Goal: Information Seeking & Learning: Learn about a topic

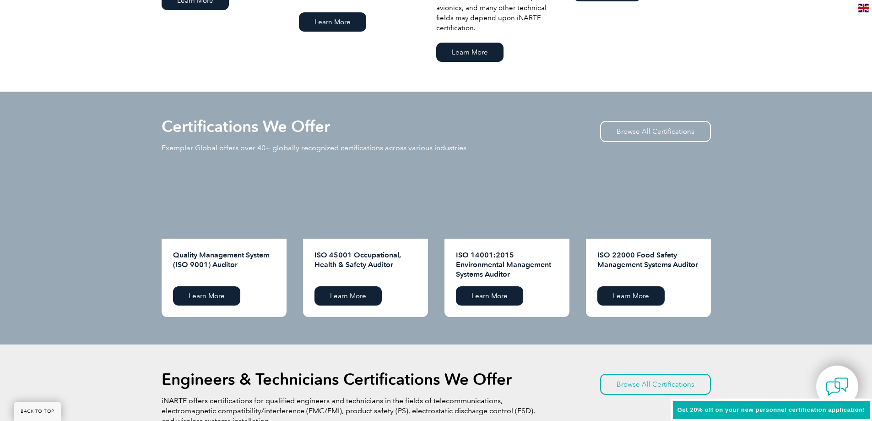
scroll to position [839, 0]
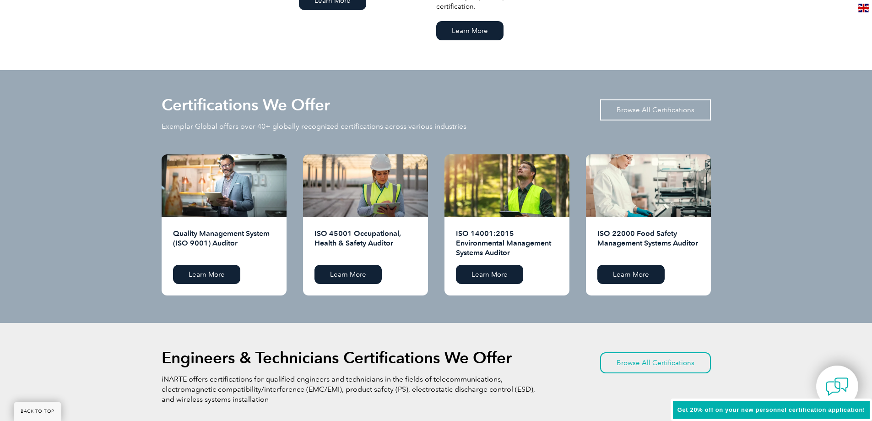
click at [651, 110] on link "Browse All Certifications" at bounding box center [655, 109] width 111 height 21
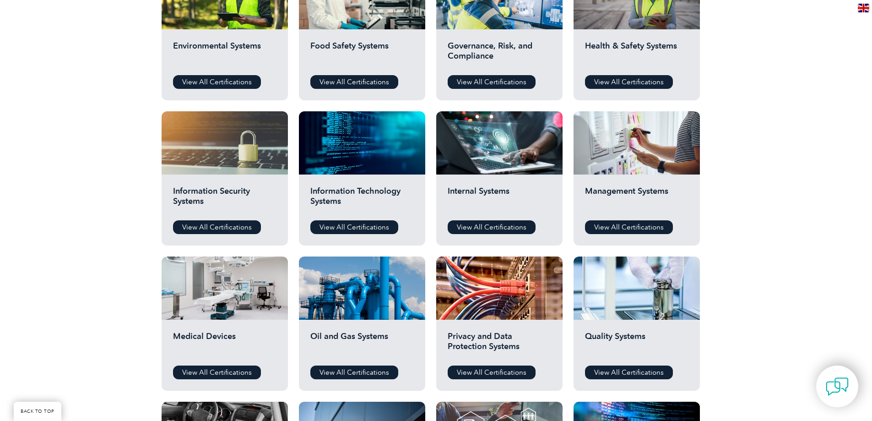
scroll to position [381, 0]
click at [204, 222] on link "View All Certifications" at bounding box center [217, 227] width 88 height 14
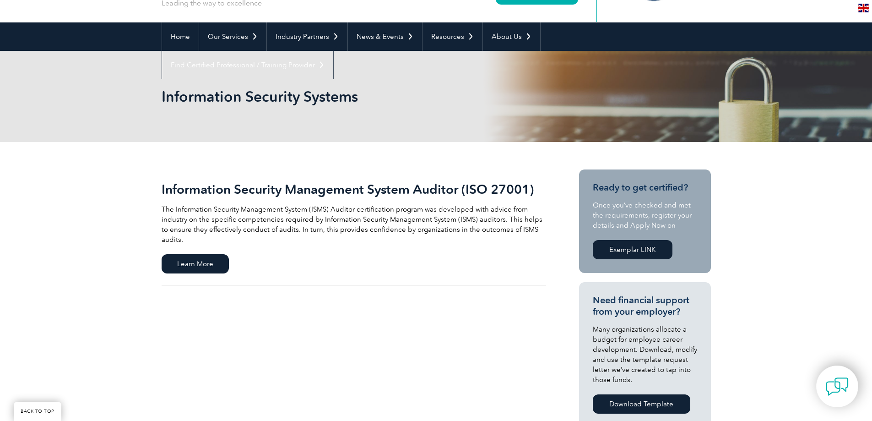
scroll to position [229, 0]
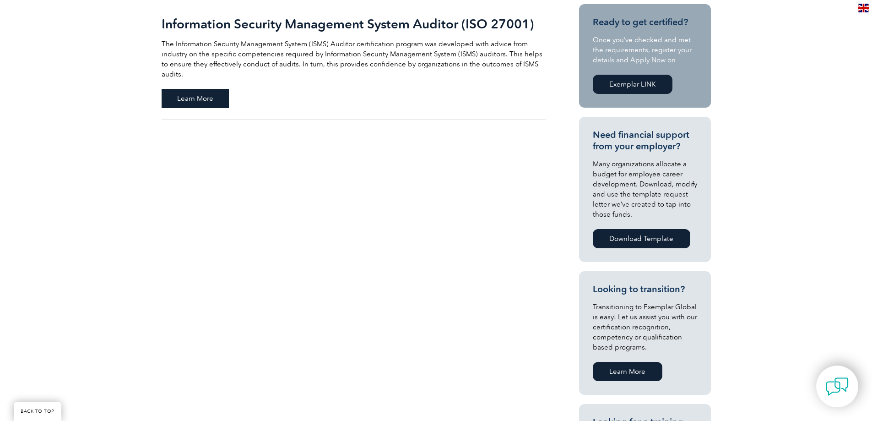
click at [206, 89] on span "Learn More" at bounding box center [195, 98] width 67 height 19
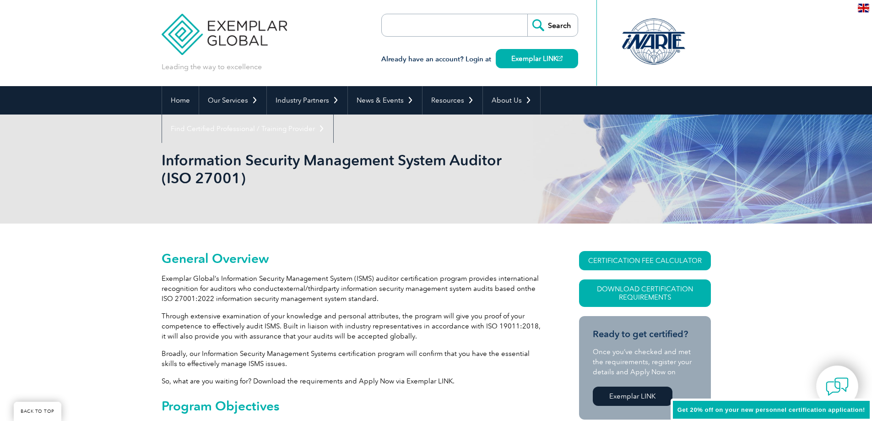
scroll to position [153, 0]
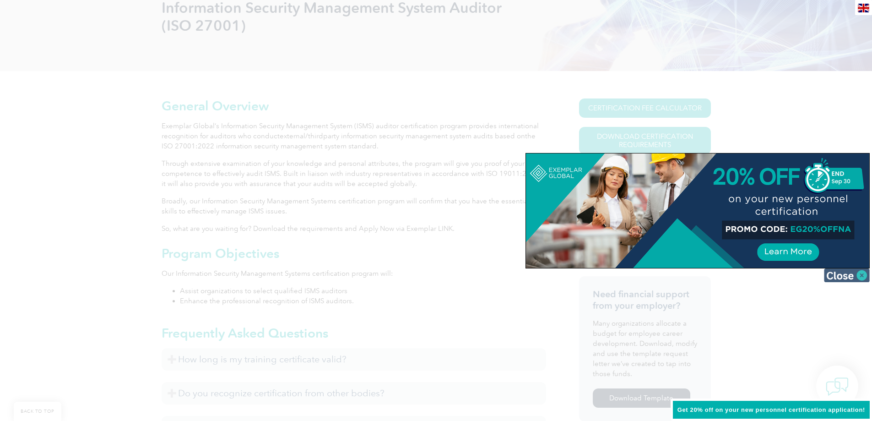
click at [844, 277] on img at bounding box center [847, 275] width 46 height 14
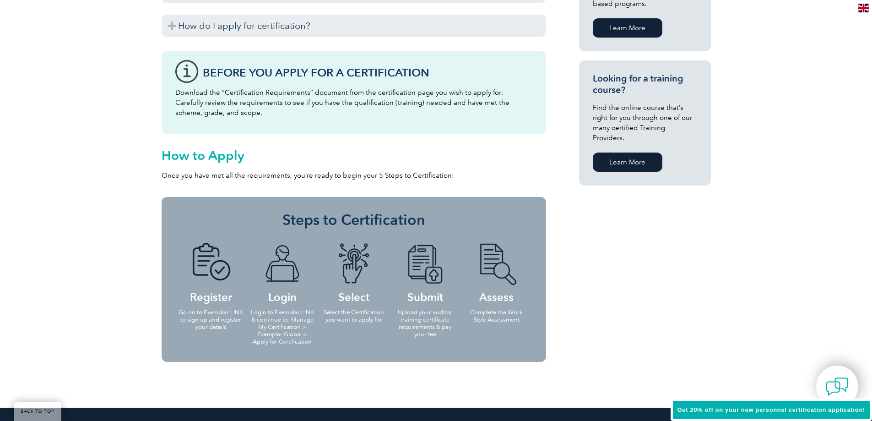
scroll to position [687, 0]
